Goal: Task Accomplishment & Management: Complete application form

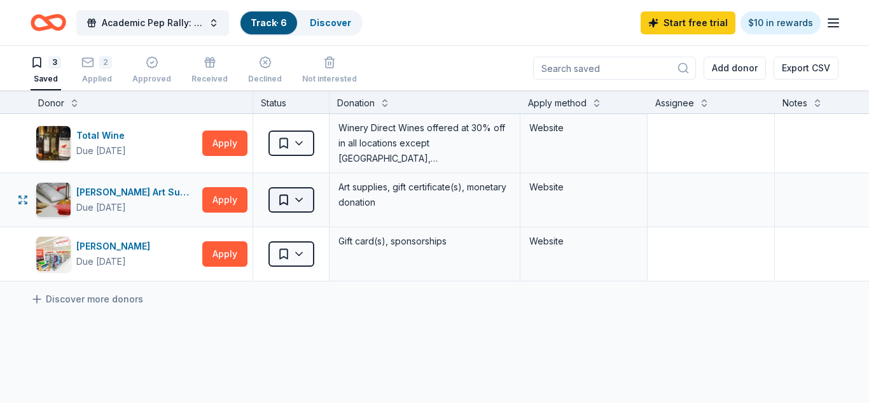
click at [279, 193] on html "Academic Pep Rally: Students Awarded for Academic Excellence Track · 6 Discover…" at bounding box center [434, 201] width 869 height 403
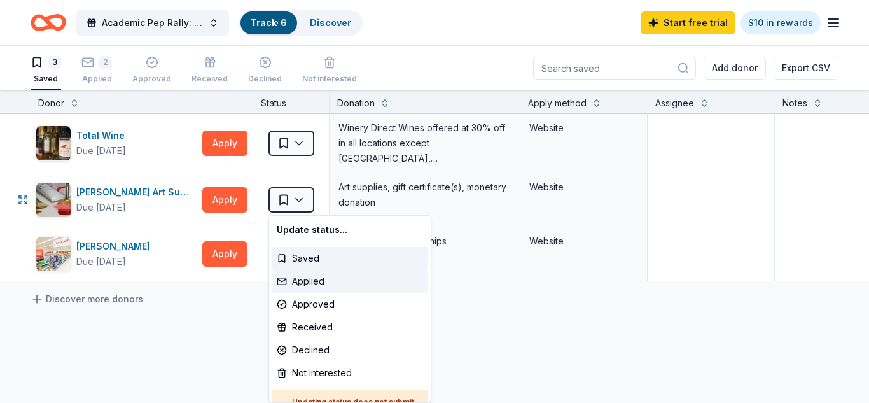
click at [313, 286] on div "Applied" at bounding box center [350, 281] width 156 height 23
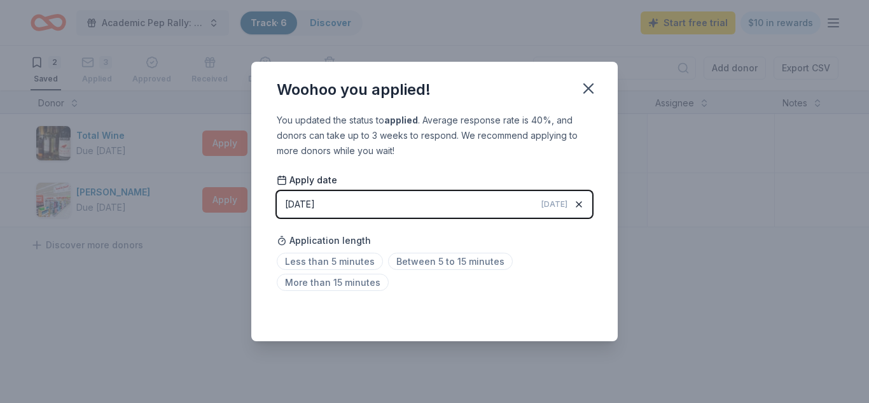
click at [584, 198] on div "button" at bounding box center [578, 204] width 13 height 13
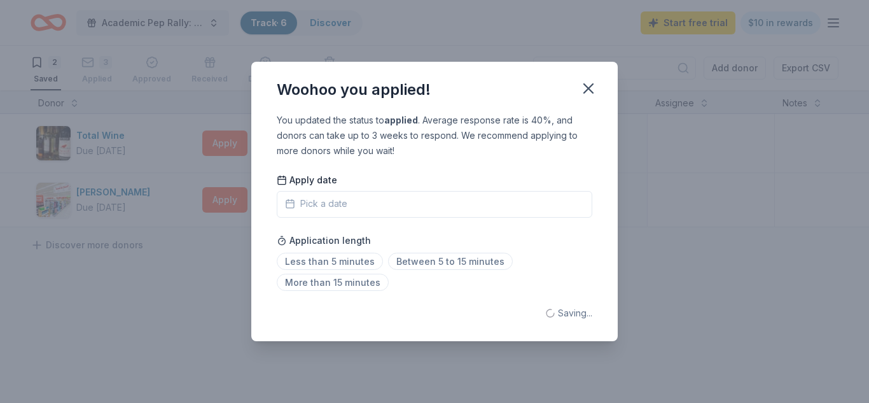
click at [497, 212] on button "Pick a date" at bounding box center [434, 204] width 315 height 27
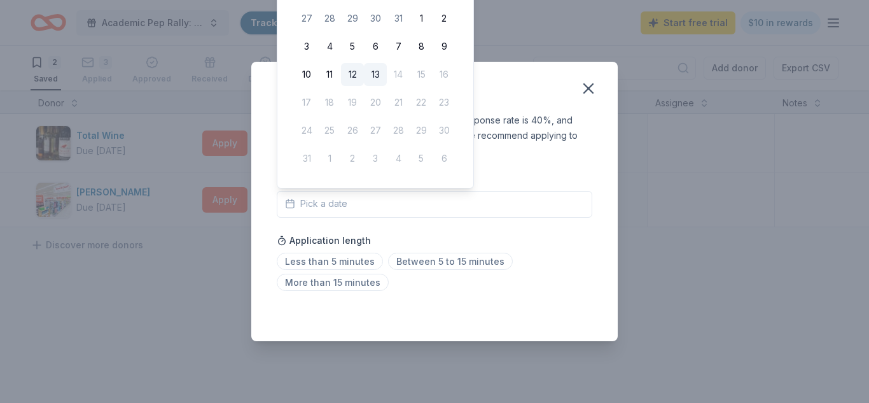
click at [352, 76] on button "12" at bounding box center [352, 74] width 23 height 23
click at [563, 314] on div "Saved" at bounding box center [434, 312] width 315 height 15
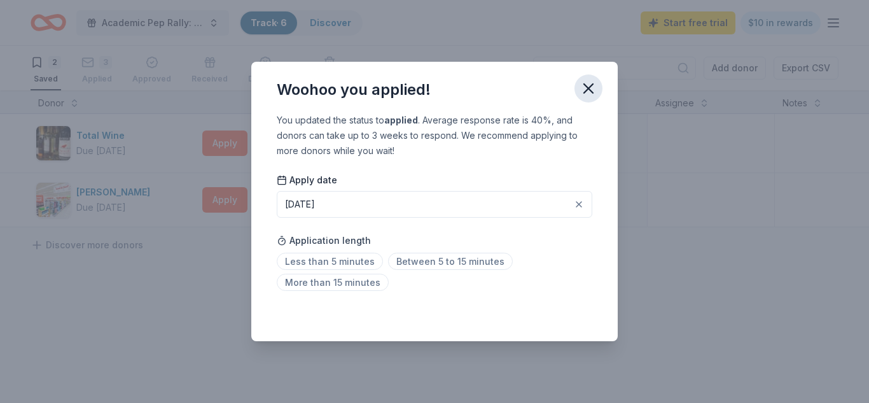
click at [591, 84] on icon "button" at bounding box center [588, 88] width 9 height 9
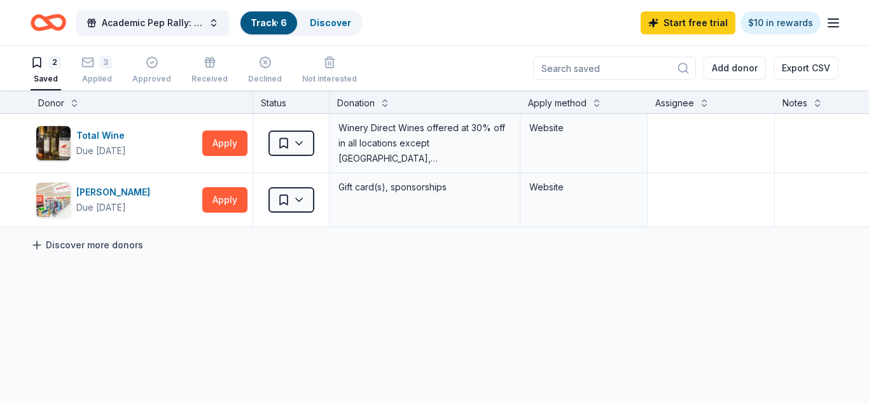
click at [88, 244] on link "Discover more donors" at bounding box center [87, 244] width 113 height 15
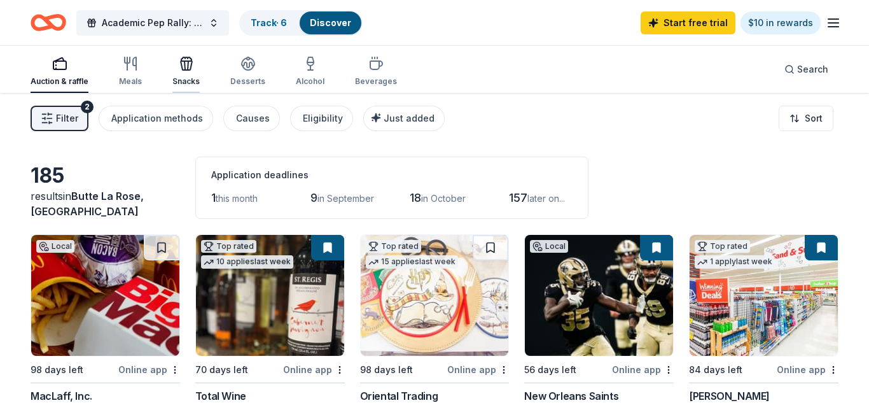
click at [186, 78] on div "Snacks" at bounding box center [185, 81] width 27 height 10
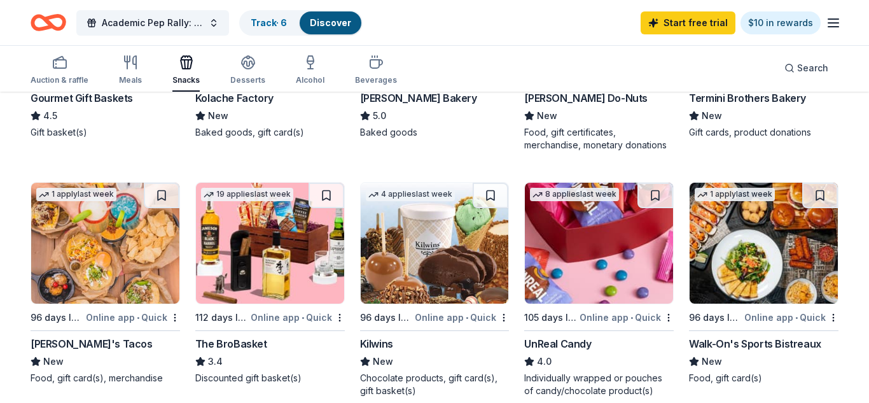
scroll to position [544, 0]
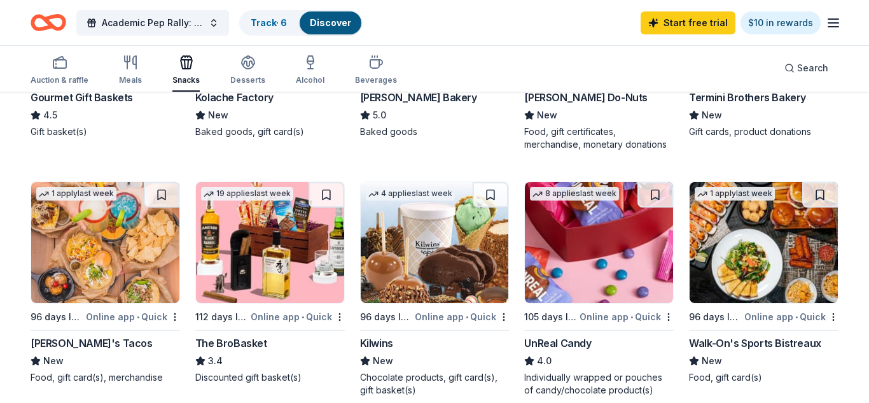
click at [752, 320] on div "Online app • Quick" at bounding box center [791, 316] width 94 height 16
click at [819, 195] on button at bounding box center [820, 194] width 36 height 25
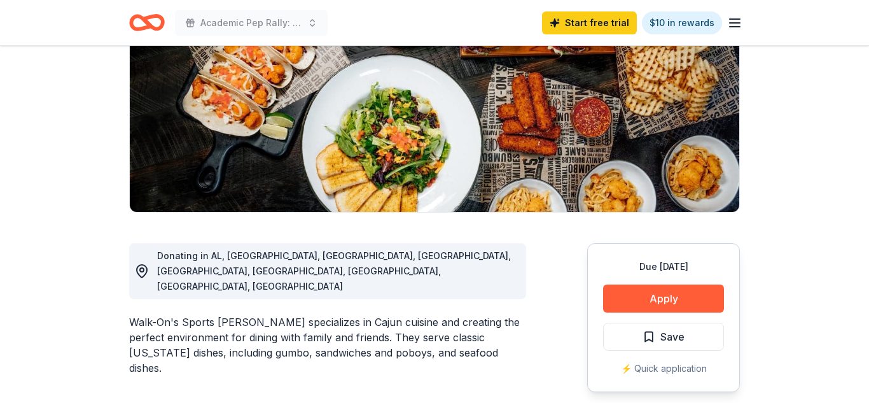
scroll to position [175, 0]
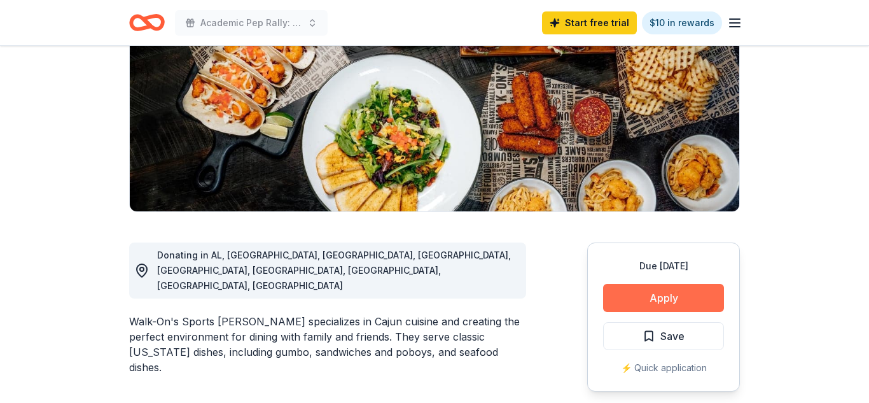
click at [692, 296] on button "Apply" at bounding box center [663, 298] width 121 height 28
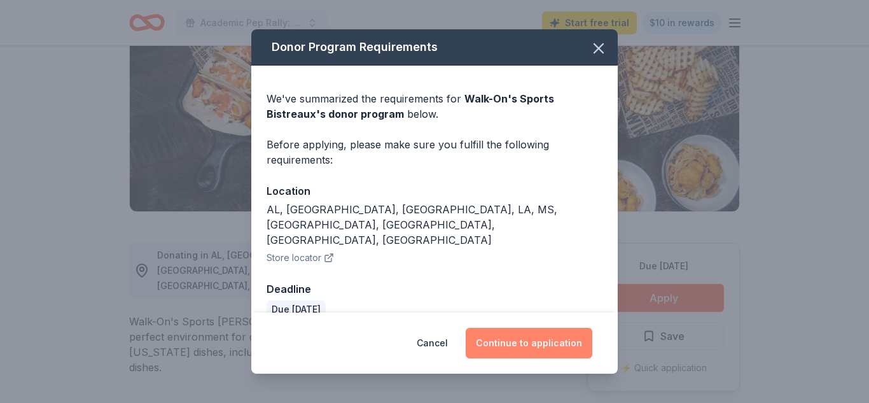
click at [497, 342] on button "Continue to application" at bounding box center [528, 342] width 127 height 31
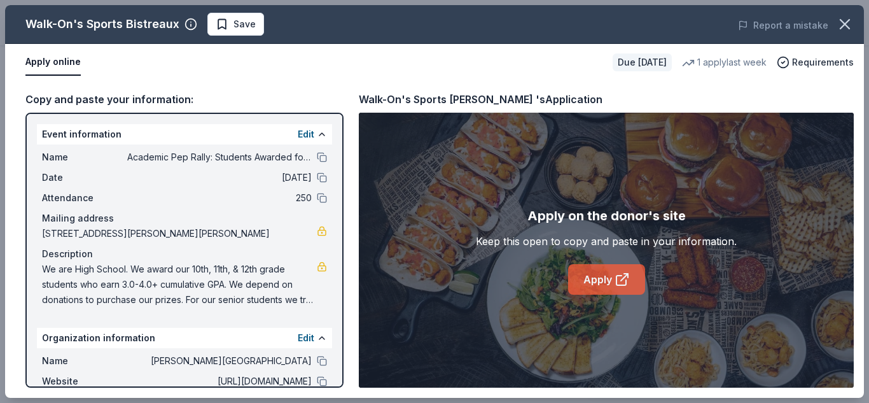
click at [605, 284] on link "Apply" at bounding box center [606, 279] width 77 height 31
